Goal: Find specific page/section: Find specific page/section

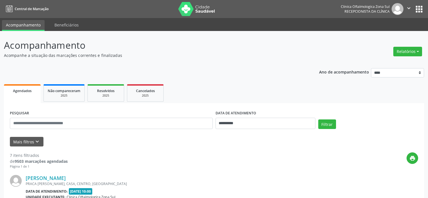
select select "*"
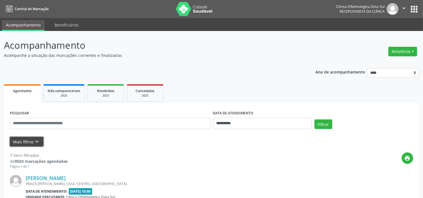
click at [39, 146] on button "Mais filtros keyboard_arrow_down" at bounding box center [27, 142] width 34 height 10
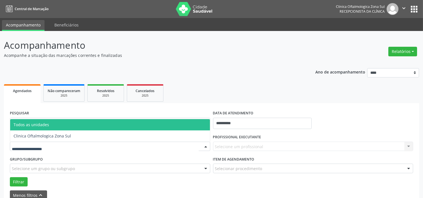
click at [60, 147] on div at bounding box center [110, 147] width 200 height 10
click at [60, 147] on input "text" at bounding box center [105, 149] width 187 height 11
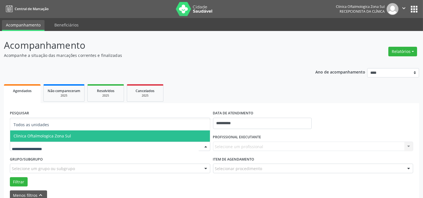
click at [66, 135] on span "Clinica Oftalmologica Zona Sul" at bounding box center [43, 135] width 58 height 5
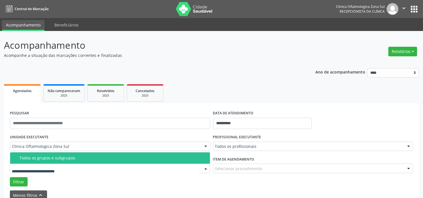
click at [67, 159] on div "Todos os grupos e subgrupos" at bounding box center [112, 158] width 187 height 5
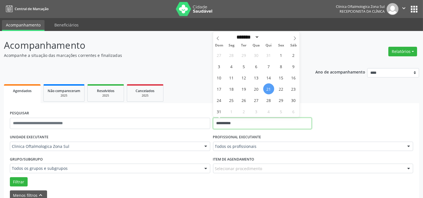
click at [257, 125] on input "**********" at bounding box center [262, 123] width 99 height 11
click at [285, 89] on span "22" at bounding box center [281, 88] width 11 height 11
type input "**********"
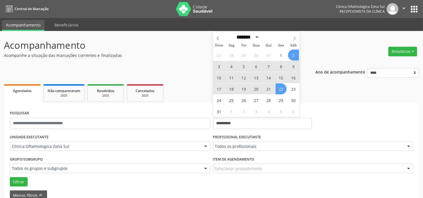
click at [293, 34] on span at bounding box center [295, 37] width 10 height 10
select select "*"
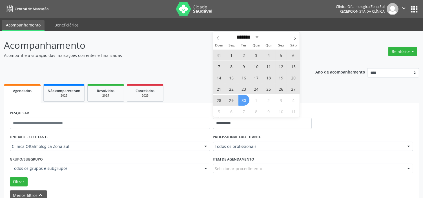
click at [245, 100] on span "30" at bounding box center [244, 100] width 11 height 11
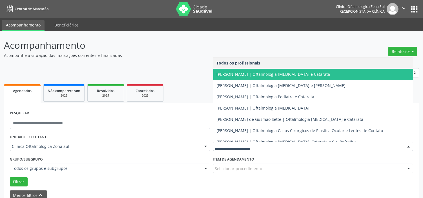
click at [230, 72] on span "[PERSON_NAME] | Oftalmologia [MEDICAL_DATA] e Catarata" at bounding box center [274, 74] width 114 height 5
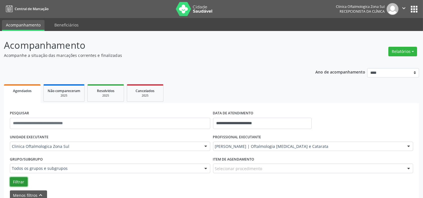
click at [15, 179] on button "Filtrar" at bounding box center [19, 182] width 18 height 10
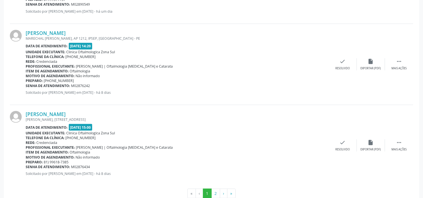
scroll to position [1269, 0]
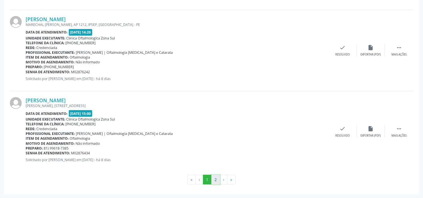
click at [214, 179] on button "2" at bounding box center [215, 180] width 9 height 10
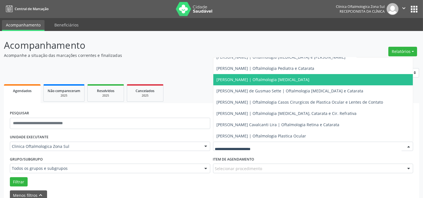
scroll to position [51, 0]
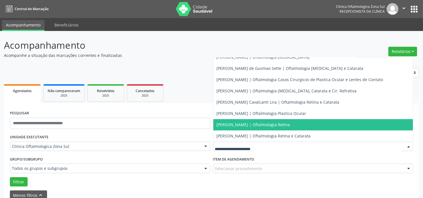
click at [235, 125] on span "[PERSON_NAME] | Oftalmologia Retina" at bounding box center [254, 124] width 74 height 5
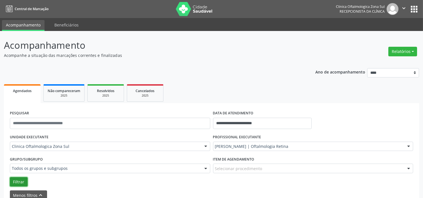
click at [12, 179] on button "Filtrar" at bounding box center [19, 182] width 18 height 10
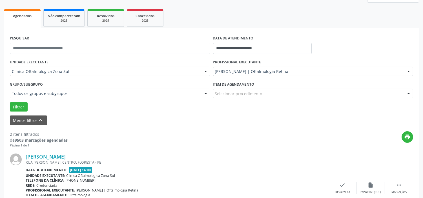
scroll to position [0, 0]
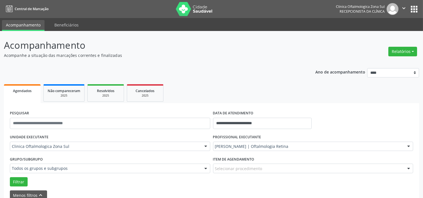
click at [402, 10] on icon "" at bounding box center [404, 8] width 6 height 6
click at [386, 33] on link "Sair" at bounding box center [389, 34] width 39 height 8
